Goal: Task Accomplishment & Management: Manage account settings

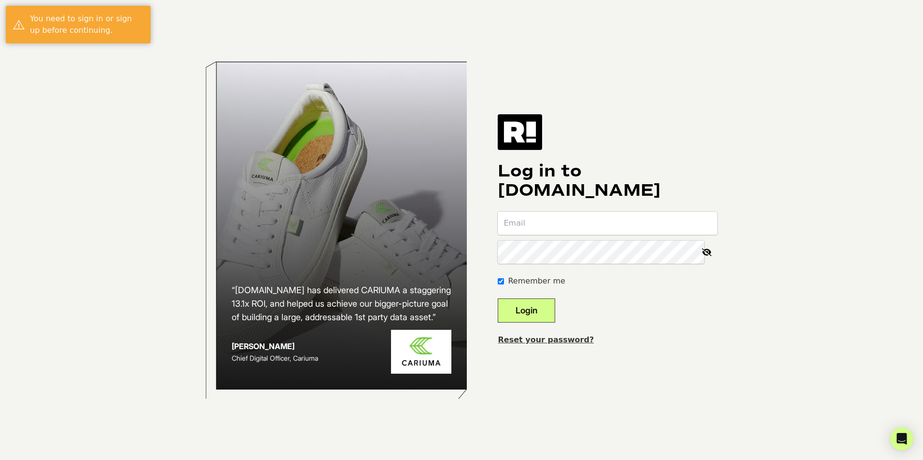
click at [537, 226] on input "email" at bounding box center [607, 223] width 220 height 23
click at [534, 225] on input "email" at bounding box center [607, 223] width 220 height 23
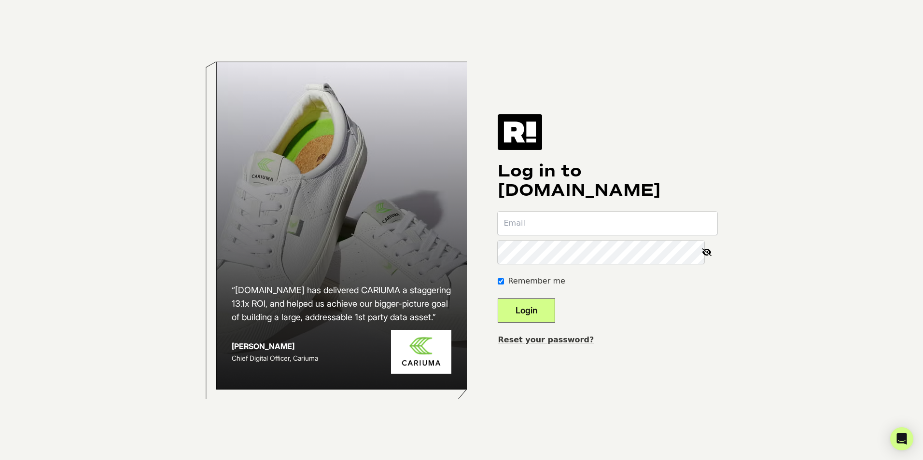
type input "[PERSON_NAME][EMAIL_ADDRESS][DOMAIN_NAME]"
click at [535, 311] on button "Login" at bounding box center [525, 311] width 57 height 24
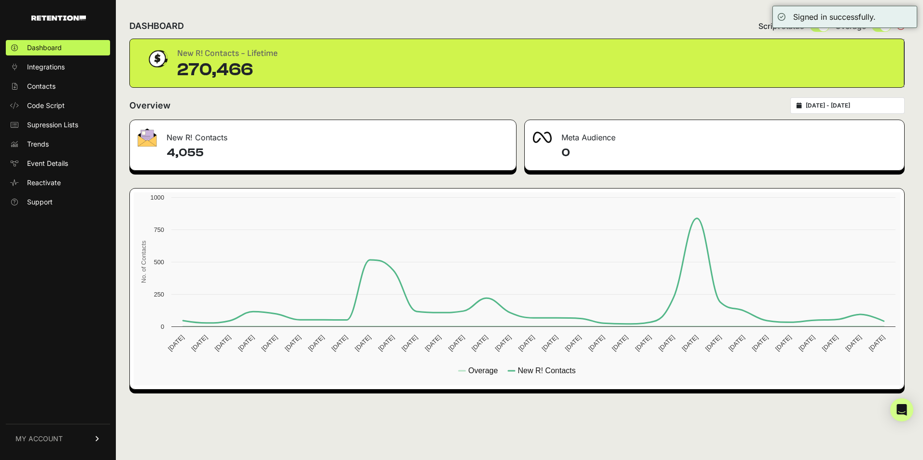
click at [39, 438] on span "MY ACCOUNT" at bounding box center [38, 439] width 47 height 10
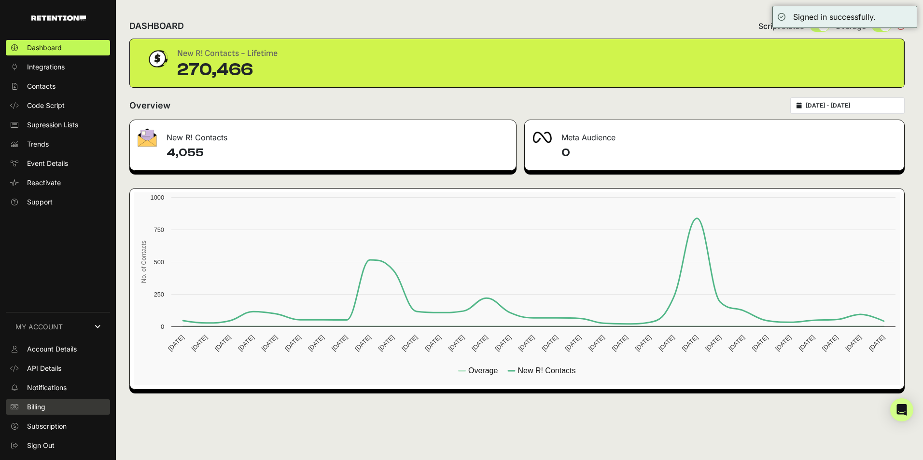
click at [40, 405] on span "Billing" at bounding box center [36, 407] width 18 height 10
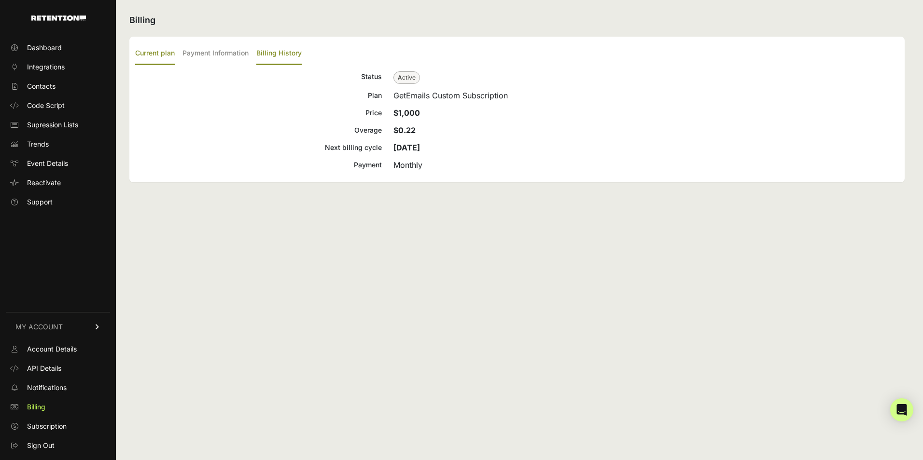
click at [286, 50] on label "Billing History" at bounding box center [278, 53] width 45 height 23
click at [0, 0] on input "Billing History" at bounding box center [0, 0] width 0 height 0
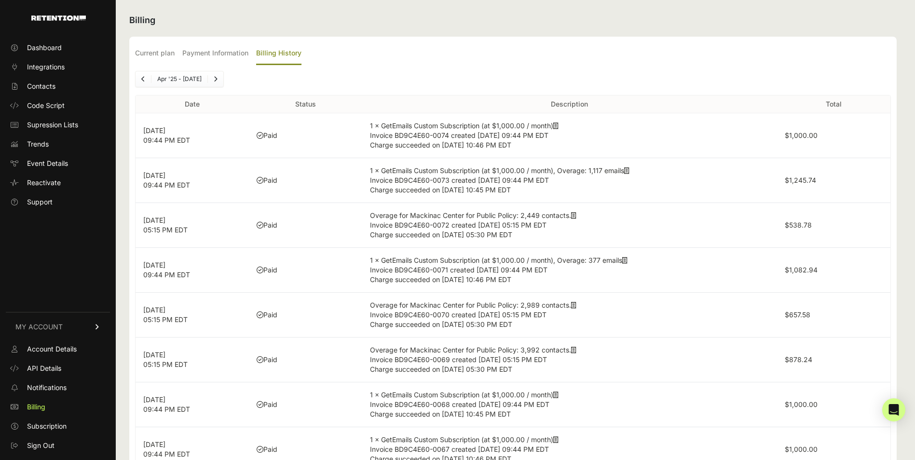
click at [559, 124] on icon at bounding box center [555, 126] width 5 height 7
